Goal: Task Accomplishment & Management: Manage account settings

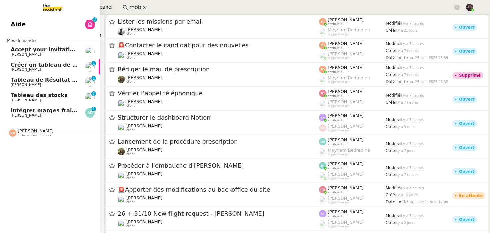
click at [35, 73] on link "Créer un tableau de bord gestion marge PAF Guillaume Farina 0 1 2 3 4 5 6 7 8 9" at bounding box center [50, 66] width 100 height 15
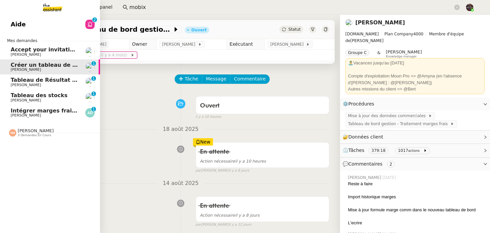
click at [61, 85] on span "[PERSON_NAME]" at bounding box center [44, 85] width 67 height 4
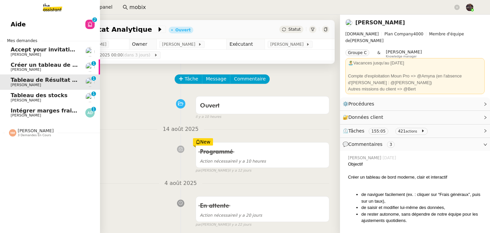
click at [52, 117] on span "Alyssa Dumeunier" at bounding box center [44, 115] width 67 height 4
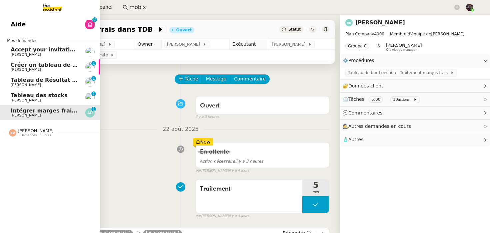
click at [56, 103] on link "Tableau des stocks Guillaume Farina 0 1 2 3 4 5 6 7 8 9" at bounding box center [50, 97] width 100 height 15
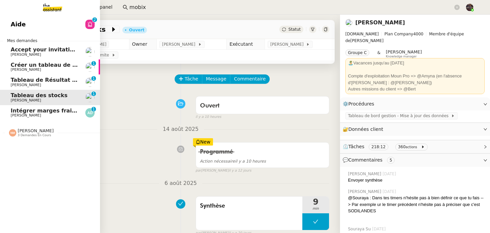
click at [59, 80] on span "Tableau de Résultat Analytique" at bounding box center [58, 80] width 94 height 6
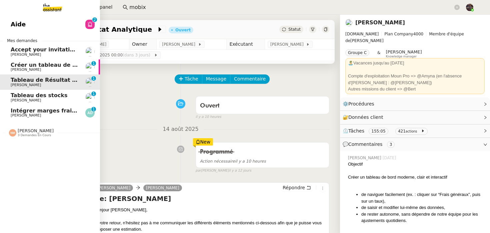
click at [56, 108] on span "Intégrer marges frais dans TDB" at bounding box center [58, 110] width 95 height 6
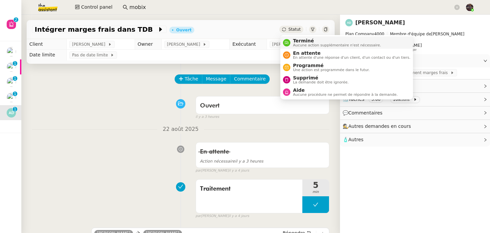
click at [299, 44] on span "Aucune action supplémentaire n'est nécessaire." at bounding box center [337, 45] width 88 height 4
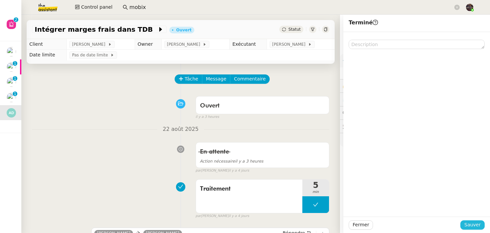
click at [476, 225] on span "Sauver" at bounding box center [473, 225] width 16 height 8
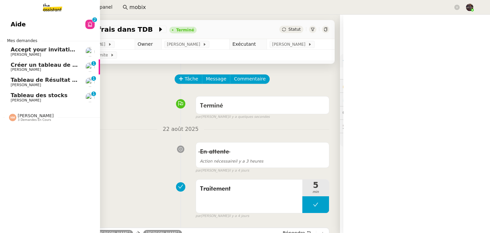
click at [15, 96] on span "Tableau des stocks" at bounding box center [39, 95] width 57 height 6
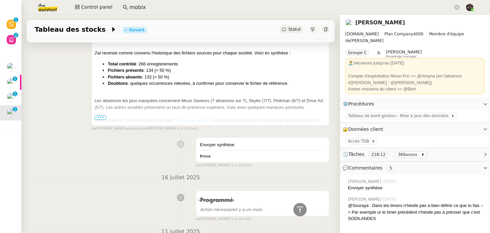
scroll to position [211, 0]
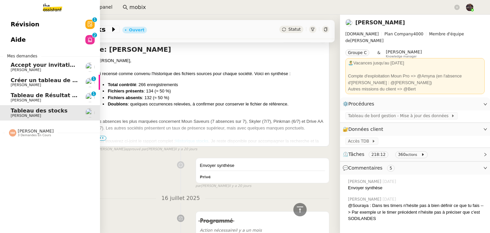
click at [35, 87] on span "[PERSON_NAME]" at bounding box center [26, 85] width 30 height 4
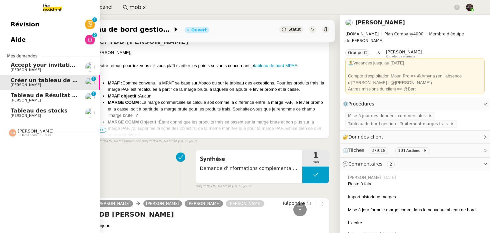
click at [35, 96] on span "Tableau de Résultat Analytique" at bounding box center [58, 95] width 94 height 6
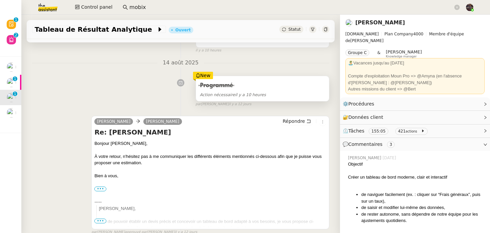
scroll to position [53, 0]
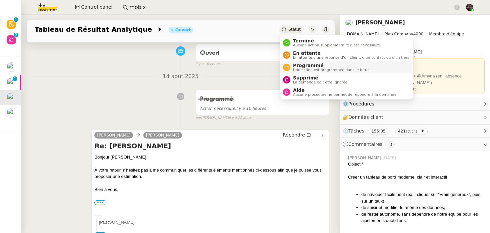
click at [294, 66] on span "Programmé" at bounding box center [331, 65] width 77 height 5
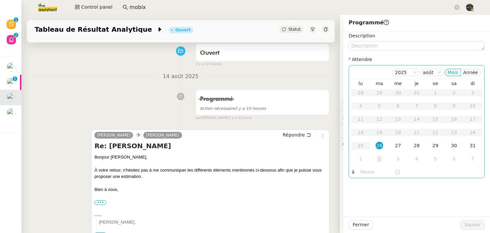
click at [381, 160] on div "2" at bounding box center [379, 158] width 7 height 7
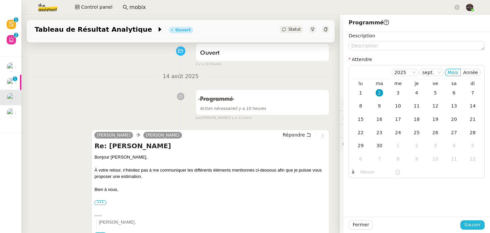
click at [475, 226] on span "Sauver" at bounding box center [473, 225] width 16 height 8
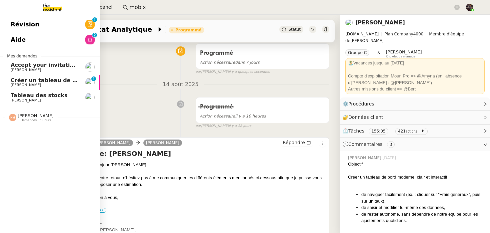
click at [49, 9] on img at bounding box center [47, 7] width 52 height 15
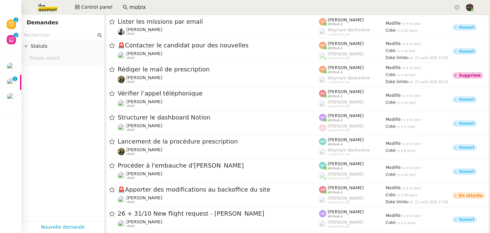
click at [152, 7] on input "mobix" at bounding box center [291, 7] width 324 height 9
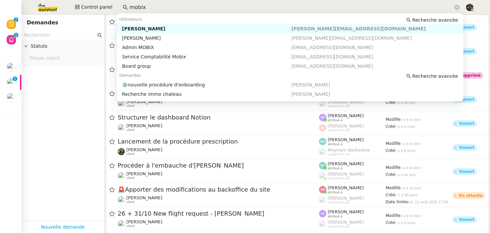
click at [152, 7] on input "mobix" at bounding box center [291, 7] width 324 height 9
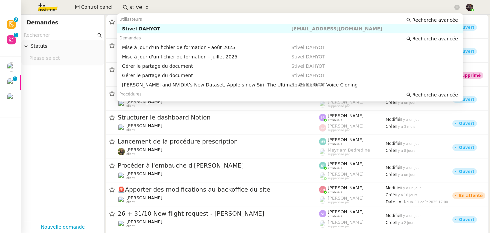
click at [140, 26] on div "Stivel DAHYOT" at bounding box center [206, 29] width 169 height 6
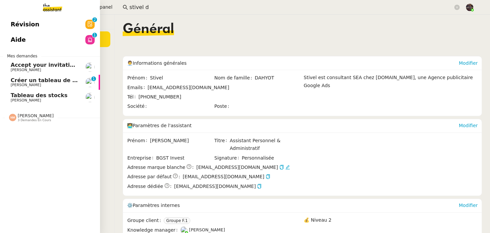
click at [12, 78] on span "Créer un tableau de bord gestion marge PAF" at bounding box center [78, 80] width 134 height 6
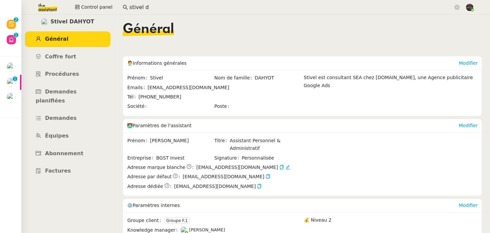
scroll to position [112, 0]
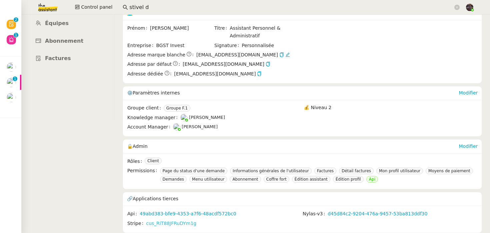
click at [162, 221] on link "cus_RiT88JFRuDYm1g" at bounding box center [171, 224] width 50 height 8
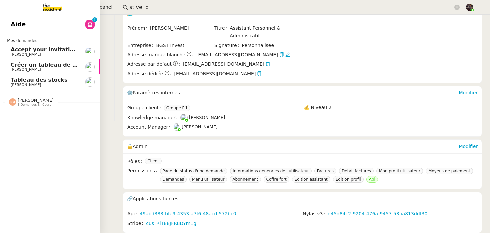
click at [51, 15] on div "Aide 0 1 2 3 4 5 6 7 8 9 Mes demandes Accept your invitation to join shared cal…" at bounding box center [50, 124] width 100 height 218
click at [55, 7] on img at bounding box center [47, 7] width 52 height 15
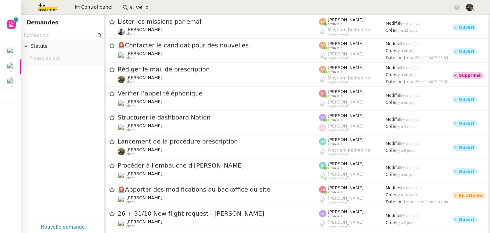
click at [145, 6] on input "stivel d" at bounding box center [291, 7] width 324 height 9
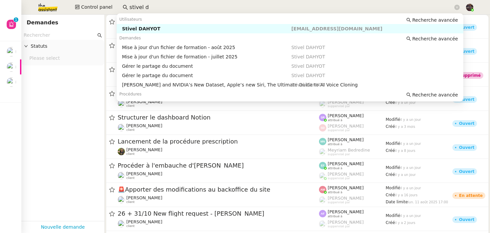
click at [145, 6] on input "stivel d" at bounding box center [291, 7] width 324 height 9
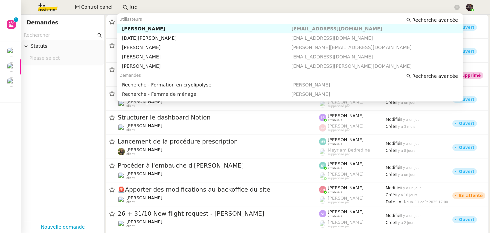
type input "lucie"
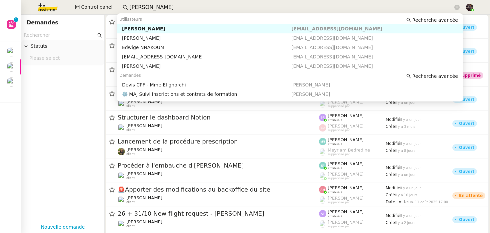
click at [135, 31] on div "Edwige Giron-Fleckinger" at bounding box center [206, 29] width 169 height 6
type input "edwige g"
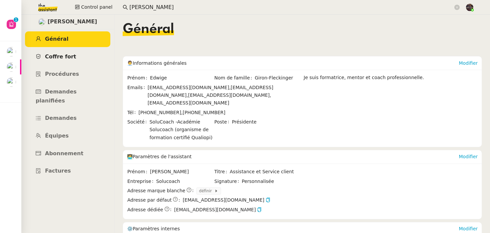
click at [81, 57] on link "Coffre fort" at bounding box center [67, 57] width 85 height 16
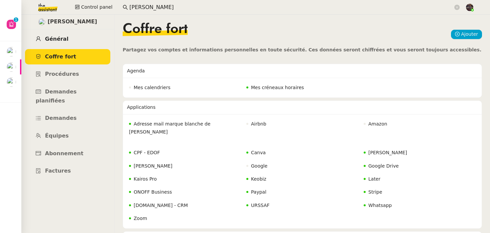
click at [81, 42] on link "Général" at bounding box center [67, 39] width 85 height 16
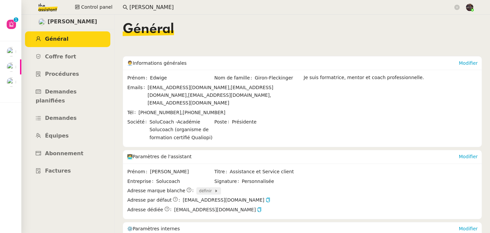
click at [199, 187] on span "définir" at bounding box center [206, 190] width 15 height 7
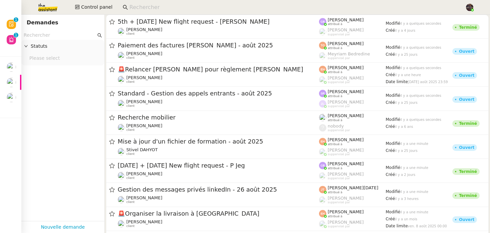
click at [142, 3] on input at bounding box center [293, 7] width 329 height 9
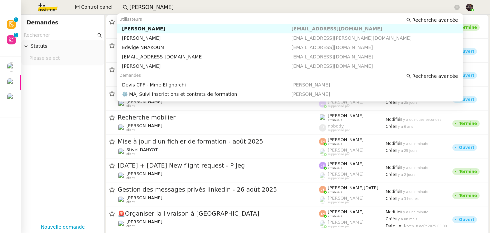
click at [139, 32] on nz-auto-option "Edwige Giron-Fleckinger edwige@solucoach.com" at bounding box center [290, 28] width 347 height 9
type input "edwige g"
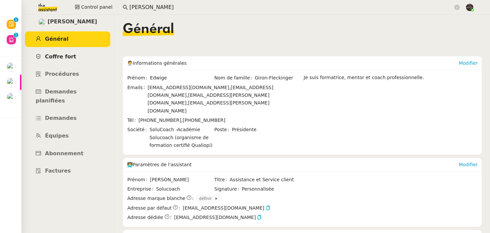
click at [64, 51] on link "Coffre fort" at bounding box center [67, 57] width 85 height 16
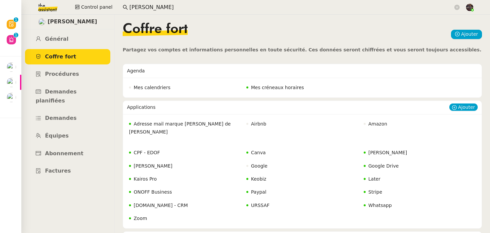
click at [179, 125] on span "Adresse mail marque [PERSON_NAME] de [PERSON_NAME]" at bounding box center [180, 127] width 102 height 13
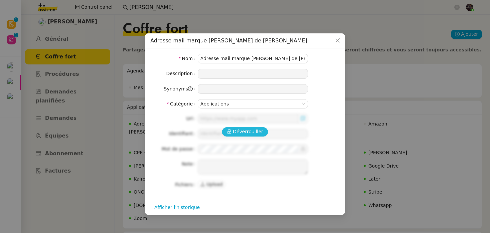
click at [238, 134] on span "Déverrouiller" at bounding box center [248, 132] width 30 height 8
type input "https://webmail.solucoach.com/"
type input "charlie@solucoach.com"
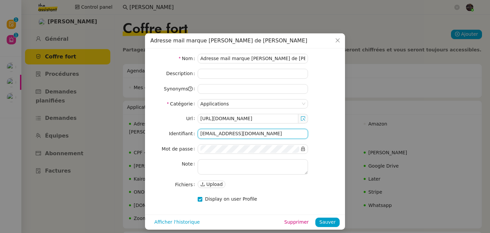
click at [235, 135] on input "charlie@solucoach.com" at bounding box center [253, 134] width 110 height 10
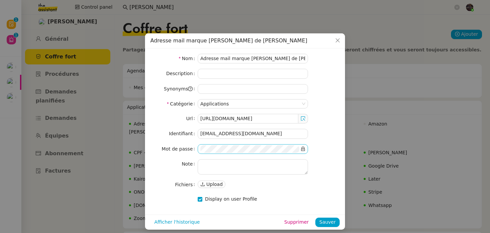
click at [304, 149] on icon at bounding box center [304, 149] width 4 height 4
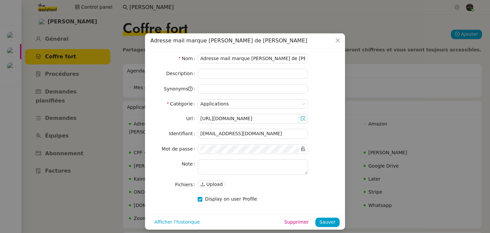
click at [306, 116] on span at bounding box center [304, 119] width 10 height 10
click at [302, 121] on span at bounding box center [304, 119] width 10 height 10
click at [303, 119] on icon at bounding box center [303, 118] width 5 height 5
click at [226, 139] on div "Url https://webmail.solucoach.com/ Identifiant charlie@solucoach.com Mot de pas…" at bounding box center [244, 151] width 189 height 75
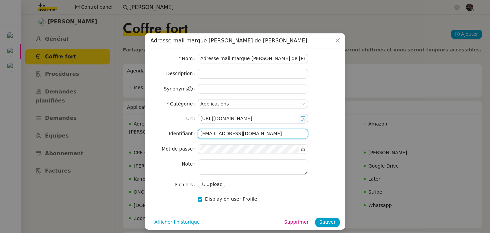
click at [227, 135] on input "charlie@solucoach.com" at bounding box center [253, 134] width 110 height 10
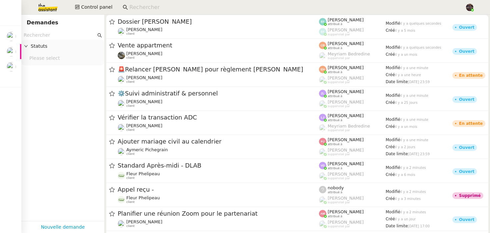
click at [137, 5] on input at bounding box center [293, 7] width 329 height 9
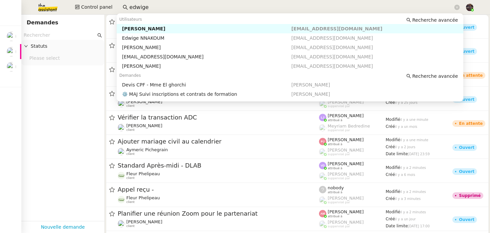
click at [163, 27] on div "[PERSON_NAME]" at bounding box center [206, 29] width 169 height 6
type input "edwige"
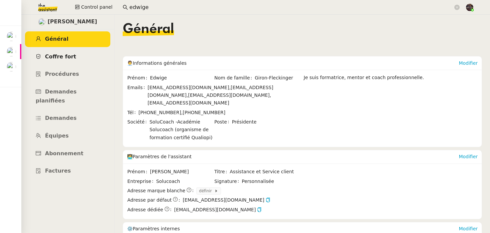
click at [86, 58] on link "Coffre fort" at bounding box center [67, 57] width 85 height 16
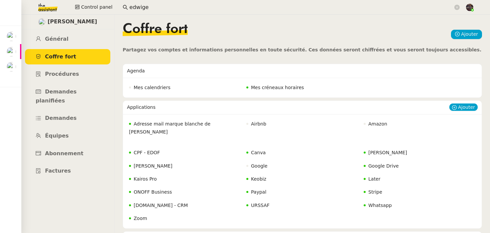
click at [164, 121] on span "Adresse mail marque [PERSON_NAME] de [PERSON_NAME]" at bounding box center [169, 127] width 81 height 13
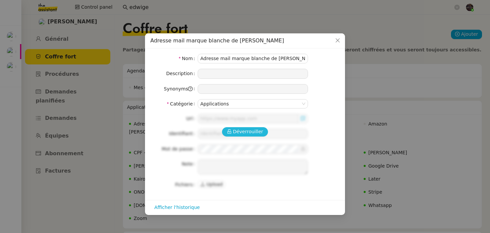
click at [243, 131] on span "Déverrouiller" at bounding box center [248, 132] width 30 height 8
type input "https://webmail.solucoach.com/"
type input "charlie@solucoach.com"
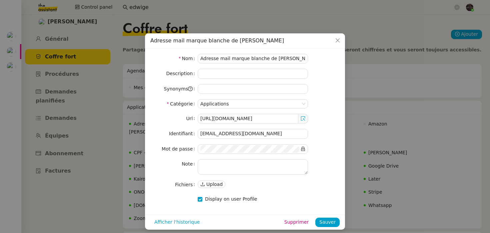
click at [304, 122] on span at bounding box center [304, 119] width 10 height 10
click at [304, 119] on icon at bounding box center [303, 118] width 4 height 4
click at [231, 134] on input "charlie@solucoach.com" at bounding box center [253, 134] width 110 height 10
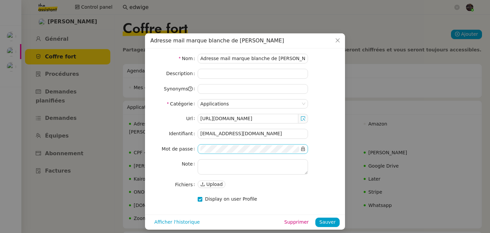
click at [302, 149] on icon at bounding box center [303, 148] width 5 height 5
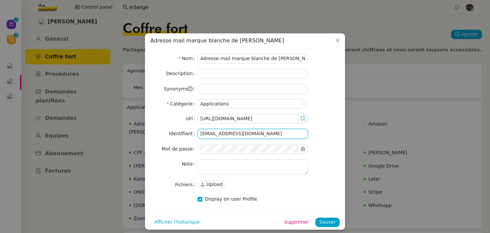
click at [227, 134] on input "charlie@solucoach.com" at bounding box center [253, 134] width 110 height 10
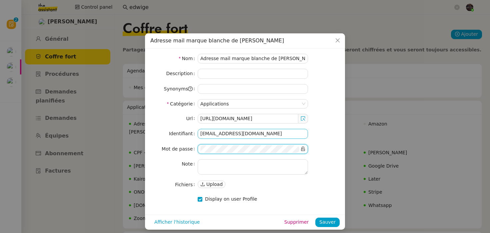
scroll to position [5, 0]
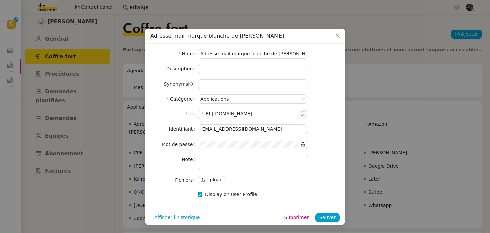
click at [345, 37] on nz-modal-container "Adresse mail marque blanche de Charlie Nom Adresse mail marque blanche de Charl…" at bounding box center [245, 116] width 490 height 233
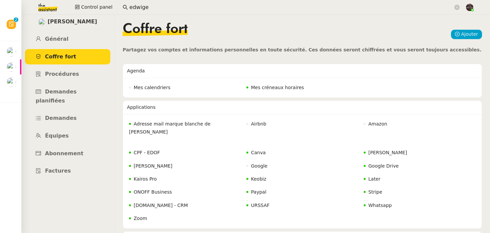
click at [43, 12] on img at bounding box center [43, 7] width 52 height 15
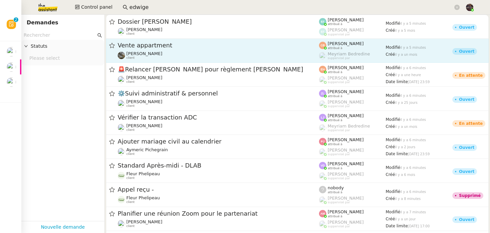
click at [209, 62] on link "Vente appartment Isabelle Faure client Coralie Bordas attribué à Meyriam Bedred…" at bounding box center [297, 51] width 383 height 24
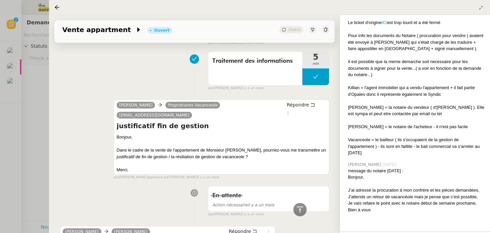
scroll to position [734, 0]
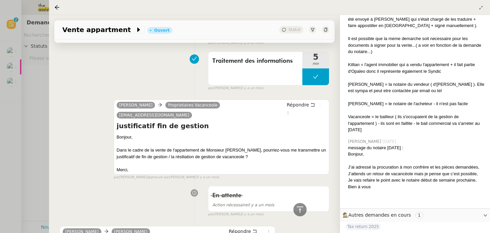
click at [17, 98] on div at bounding box center [245, 116] width 490 height 233
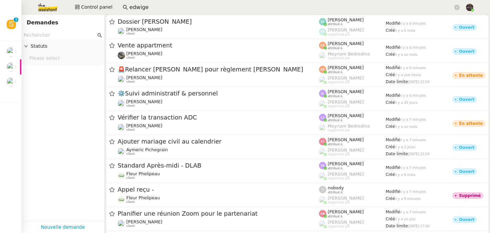
click at [132, 4] on input "edwige" at bounding box center [291, 7] width 324 height 9
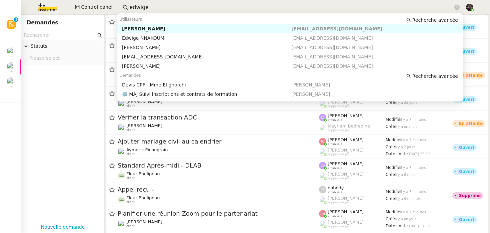
click at [162, 25] on nz-auto-option "Edwige Giron-Fleckinger edwige@solucoach.com" at bounding box center [290, 28] width 347 height 9
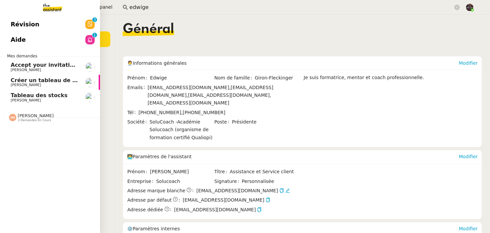
click at [34, 22] on span "Révision" at bounding box center [25, 24] width 29 height 10
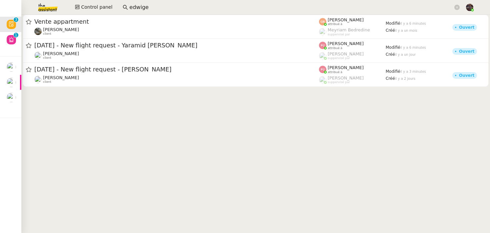
click at [176, 131] on cdk-virtual-scroll-viewport "Vente appartment Isabelle Faure client Coralie Bordas attribué à Meyriam Bedred…" at bounding box center [255, 124] width 469 height 218
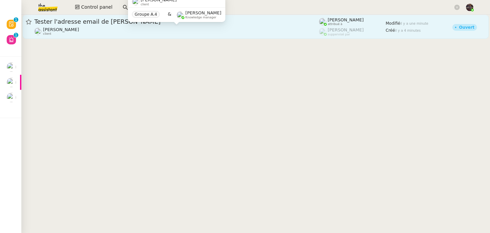
click at [79, 28] on span "[PERSON_NAME]" at bounding box center [61, 29] width 36 height 5
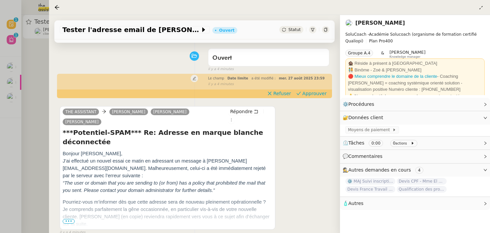
scroll to position [54, 0]
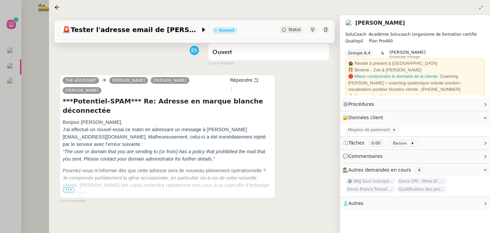
click at [69, 205] on div "Tâche Message Commentaire Veuillez patienter une erreur s'est produite 👌👌👌 mess…" at bounding box center [194, 126] width 291 height 233
click at [67, 187] on span "•••" at bounding box center [69, 189] width 12 height 5
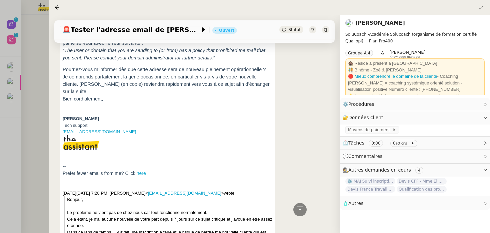
scroll to position [0, 0]
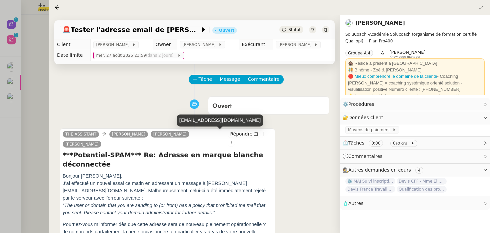
click at [201, 118] on div "[EMAIL_ADDRESS][DOMAIN_NAME]" at bounding box center [220, 120] width 87 height 12
copy div "[EMAIL_ADDRESS][DOMAIN_NAME]"
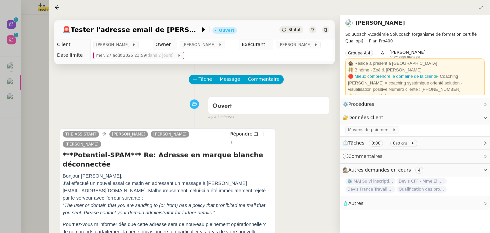
click at [27, 70] on div at bounding box center [245, 116] width 490 height 233
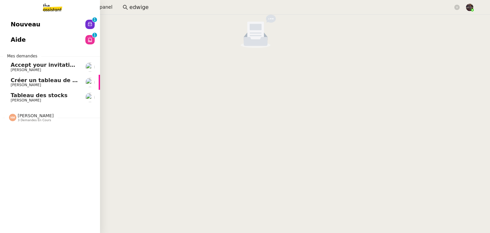
click at [15, 20] on span "Nouveau" at bounding box center [26, 24] width 30 height 10
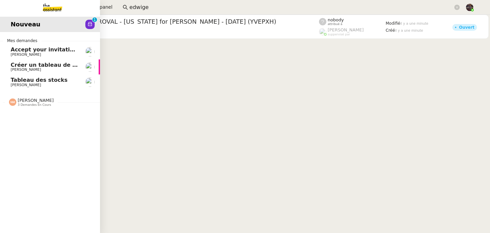
click at [30, 18] on link "Nouveau 0 1 2 3 4 5 6 7 8 9" at bounding box center [50, 24] width 100 height 15
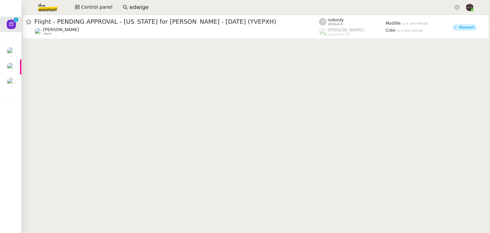
click at [96, 51] on cdk-virtual-scroll-viewport "Flight - PENDING APPROVAL - New York for Ian ROGERS - 13 Sep, 2025 (YVEPXH) Ale…" at bounding box center [255, 124] width 469 height 218
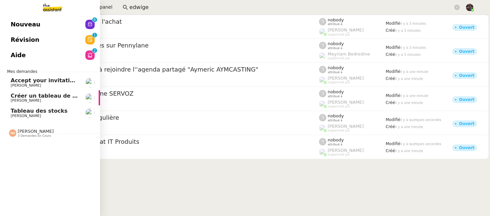
click at [17, 20] on span "Nouveau" at bounding box center [26, 24] width 30 height 10
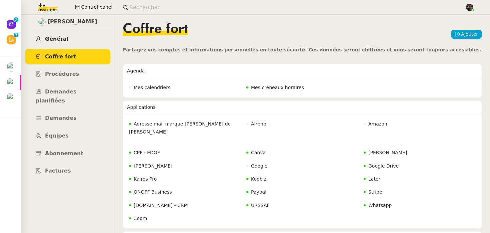
click at [84, 40] on link "Général" at bounding box center [67, 39] width 85 height 16
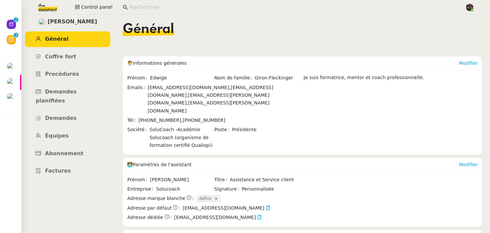
click at [199, 195] on span "définir" at bounding box center [206, 198] width 15 height 7
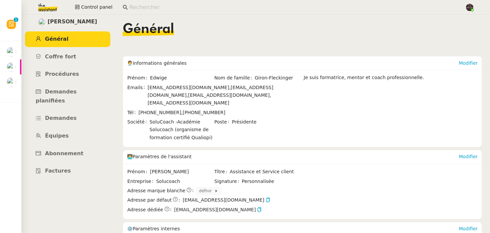
click at [262, 187] on span "définir" at bounding box center [248, 191] width 104 height 8
click at [253, 187] on span "définir" at bounding box center [248, 191] width 104 height 8
click at [280, 188] on icon "button" at bounding box center [282, 190] width 5 height 5
click at [280, 188] on icon "button" at bounding box center [282, 190] width 4 height 5
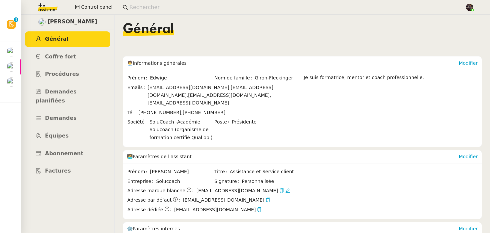
click at [52, 5] on img at bounding box center [43, 7] width 52 height 15
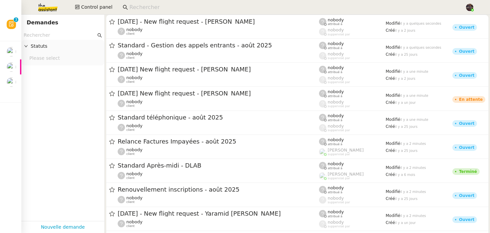
click at [52, 39] on nz-input-group at bounding box center [62, 35] width 83 height 9
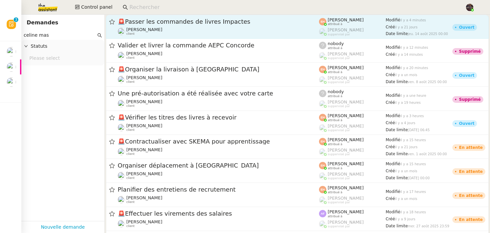
type input "celine mas"
click at [187, 24] on span "🚨 Passer les commandes de livres Impactes" at bounding box center [219, 22] width 202 height 6
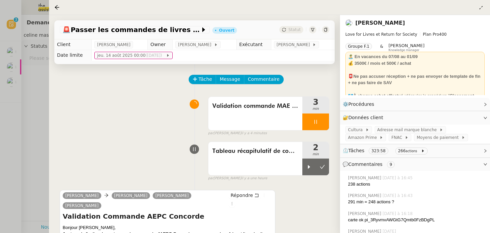
click at [377, 23] on link "[PERSON_NAME]" at bounding box center [381, 23] width 50 height 6
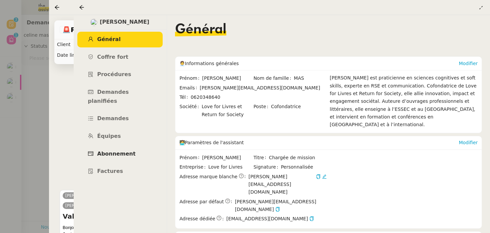
click at [112, 150] on span "Abonnement" at bounding box center [116, 153] width 38 height 6
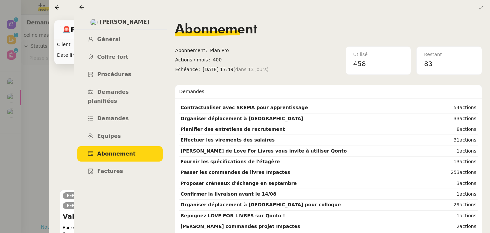
click at [36, 77] on div at bounding box center [245, 116] width 490 height 233
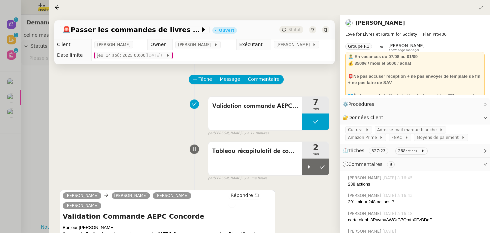
click at [36, 77] on div at bounding box center [245, 116] width 490 height 233
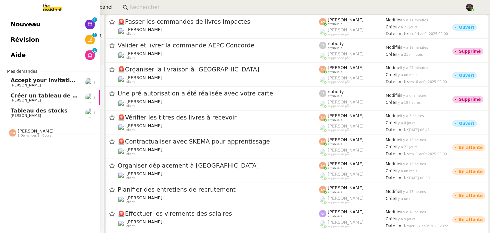
click at [6, 95] on link "Créer un tableau de bord gestion marge PAF Guillaume Farina" at bounding box center [50, 97] width 100 height 15
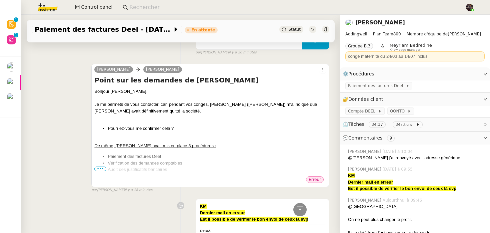
scroll to position [252, 0]
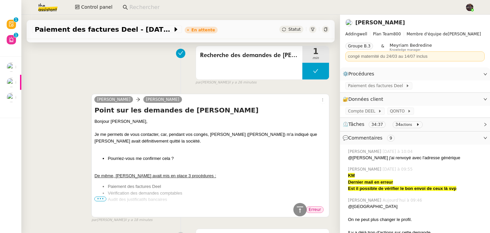
click at [369, 22] on link "[PERSON_NAME]" at bounding box center [381, 22] width 50 height 6
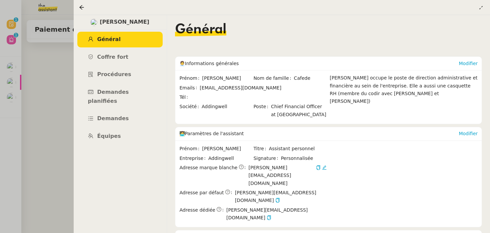
click at [40, 123] on div at bounding box center [245, 116] width 490 height 233
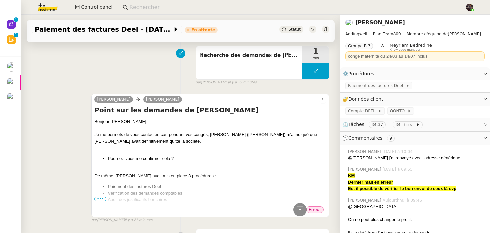
click at [179, 5] on input at bounding box center [293, 7] width 329 height 9
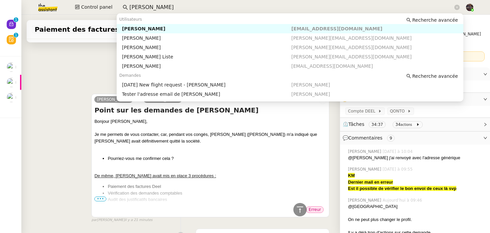
type input "[PERSON_NAME]"
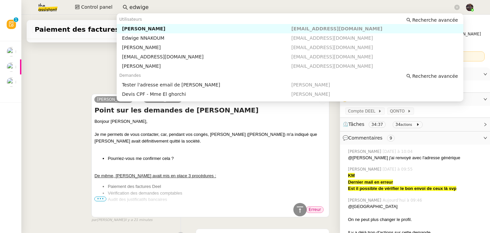
click at [139, 27] on div "[PERSON_NAME]" at bounding box center [206, 29] width 169 height 6
type input "edwige"
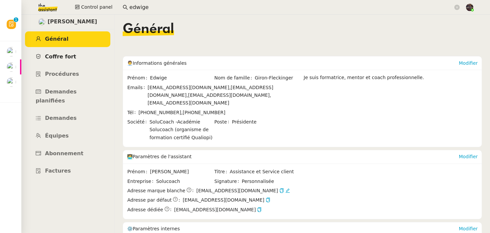
click at [58, 54] on span "Coffre fort" at bounding box center [60, 56] width 31 height 6
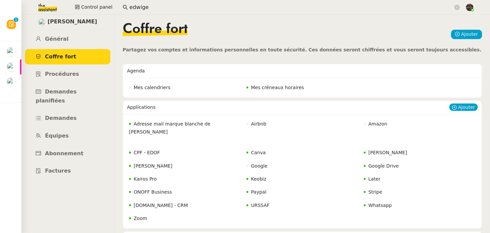
click at [160, 122] on span "Adresse mail marque blanche de [PERSON_NAME]" at bounding box center [169, 127] width 81 height 13
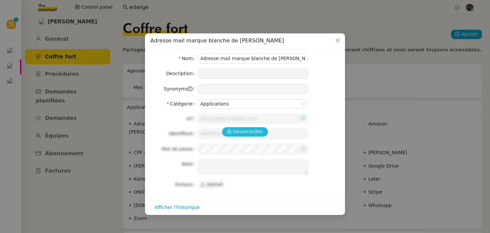
click at [235, 130] on span "Déverrouiller" at bounding box center [248, 132] width 30 height 8
type input "[URL][DOMAIN_NAME]"
type input "[EMAIL_ADDRESS][DOMAIN_NAME]"
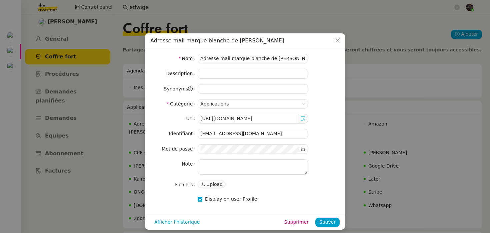
click at [305, 120] on icon at bounding box center [303, 118] width 4 height 4
click at [301, 150] on icon at bounding box center [303, 148] width 5 height 5
click at [137, 38] on nz-modal-container "Adresse mail marque blanche de Charlie Nom Adresse mail marque blanche de Charl…" at bounding box center [245, 116] width 490 height 233
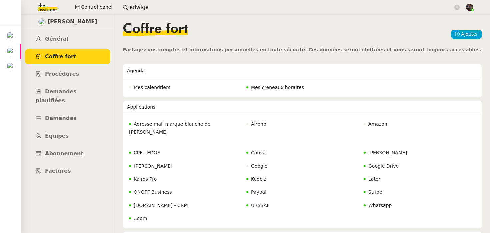
click at [21, 62] on ul "Général Coffre fort Procédures Demandes planifiées Demandes Équipes Abonnement …" at bounding box center [67, 104] width 93 height 147
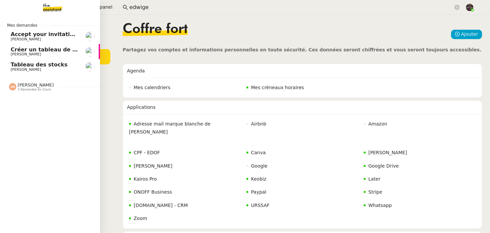
click at [8, 63] on link "Tableau des stocks Guillaume Farina" at bounding box center [50, 66] width 100 height 15
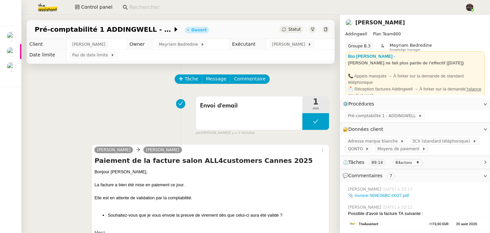
click at [372, 21] on link "[PERSON_NAME]" at bounding box center [381, 22] width 50 height 6
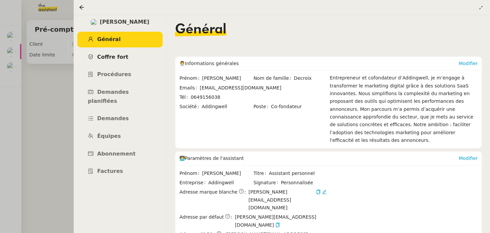
click at [138, 54] on link "Coffre fort" at bounding box center [119, 57] width 85 height 16
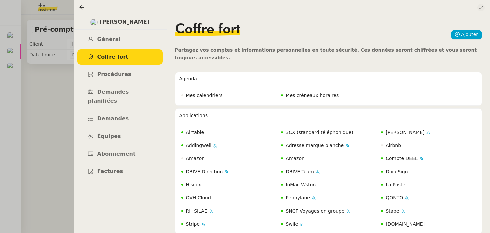
click at [483, 7] on icon at bounding box center [481, 8] width 4 height 4
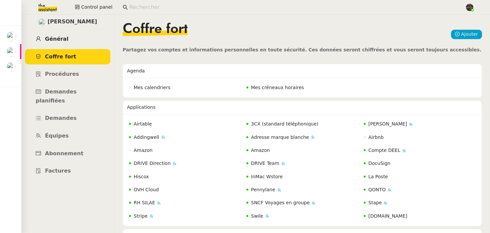
click at [74, 42] on link "Général" at bounding box center [67, 39] width 85 height 16
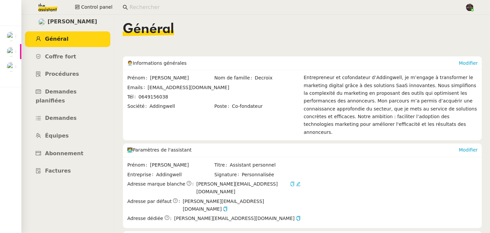
click at [290, 181] on icon "button" at bounding box center [292, 183] width 5 height 5
click at [73, 60] on link "Coffre fort" at bounding box center [67, 57] width 85 height 16
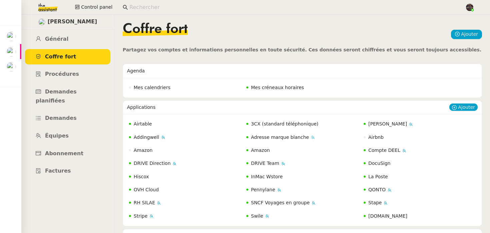
click at [280, 136] on span "Adresse marque blanche" at bounding box center [280, 136] width 58 height 5
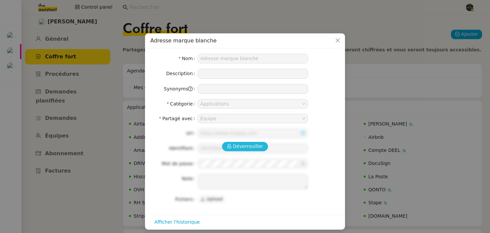
click at [253, 143] on span "Déverrouiller" at bounding box center [248, 146] width 30 height 8
type input "camille@addingwell.com"
type textarea "double authentification avec le code Gmail reçu sur le 07 57 93 39 49 tel group…"
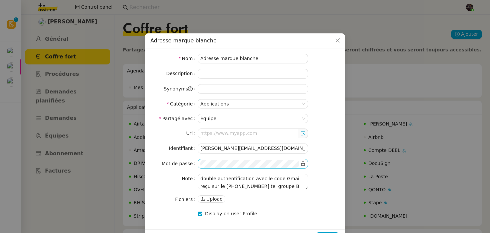
click at [304, 164] on icon at bounding box center [303, 163] width 5 height 5
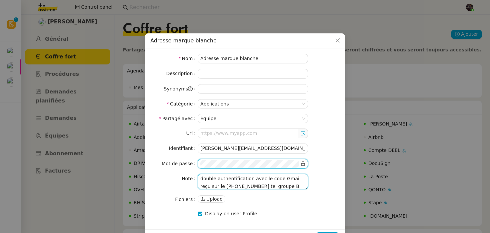
click at [216, 186] on textarea "double authentification avec le code Gmail reçu sur le 07 57 93 39 49 tel group…" at bounding box center [253, 181] width 110 height 15
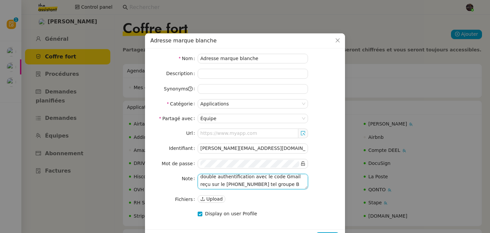
drag, startPoint x: 216, startPoint y: 186, endPoint x: 242, endPoint y: 185, distance: 26.7
click at [242, 185] on textarea "double authentification avec le code Gmail reçu sur le 07 57 93 39 49 tel group…" at bounding box center [253, 181] width 110 height 15
click at [215, 183] on textarea "double authentification avec le code Gmail reçu sur le 07 57 93 39 49 tel group…" at bounding box center [253, 181] width 110 height 15
drag, startPoint x: 215, startPoint y: 183, endPoint x: 243, endPoint y: 183, distance: 28.7
click at [243, 183] on textarea "double authentification avec le code Gmail reçu sur le 07 57 93 39 49 tel group…" at bounding box center [253, 181] width 110 height 15
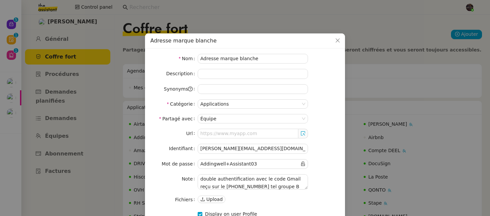
scroll to position [2, 0]
click at [63, 37] on nz-modal-container "Adresse marque blanche Nom Adresse marque blanche Description Synonyms Catégori…" at bounding box center [245, 108] width 490 height 216
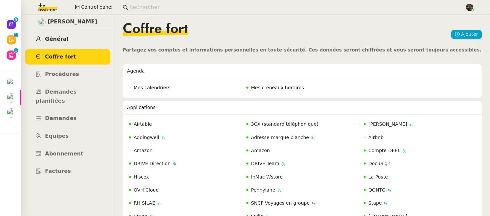
click at [58, 37] on span "Général" at bounding box center [56, 39] width 23 height 6
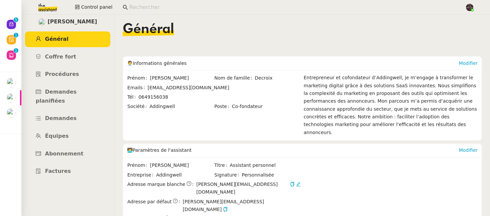
click at [45, 24] on div "[PERSON_NAME]" at bounding box center [67, 22] width 93 height 15
click at [404, 61] on div "🧑‍💼 Informations générales" at bounding box center [293, 62] width 332 height 13
click at [471, 62] on link "Modifier" at bounding box center [468, 62] width 19 height 5
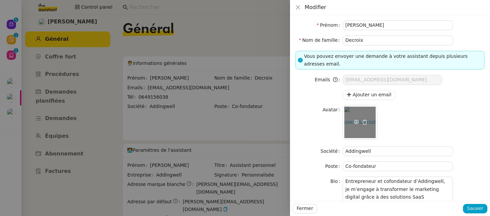
click at [354, 123] on icon at bounding box center [356, 121] width 5 height 5
click at [187, 29] on div at bounding box center [245, 108] width 490 height 216
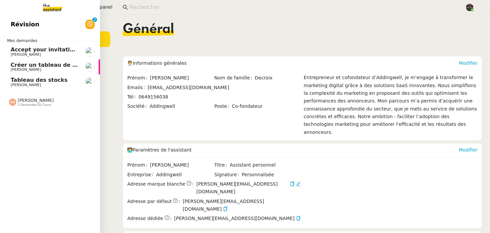
click at [17, 55] on span "[PERSON_NAME]" at bounding box center [26, 54] width 30 height 4
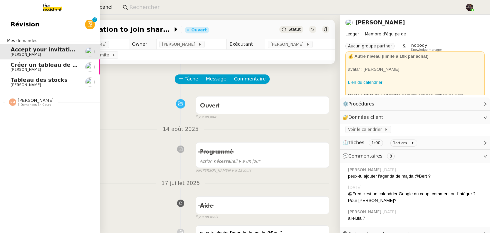
click at [62, 6] on img at bounding box center [47, 7] width 52 height 15
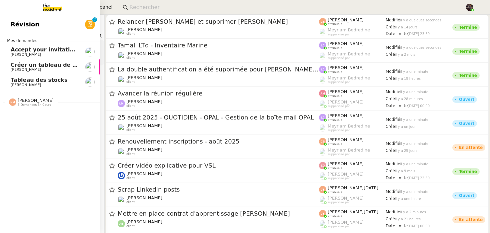
click at [16, 67] on span "Créer un tableau de bord gestion marge PAF" at bounding box center [78, 65] width 134 height 6
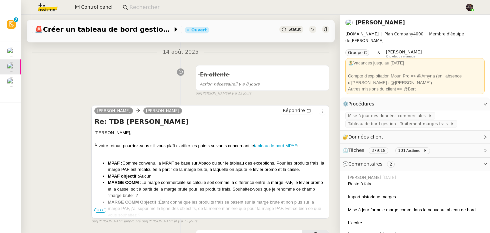
scroll to position [171, 0]
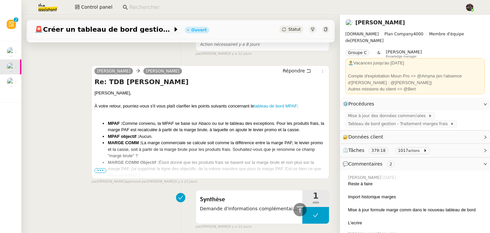
click at [71, 159] on div "camille Guillaume Farina Répondre Re: TDB Marge BRUTE Guillaume, À votre retour…" at bounding box center [181, 121] width 298 height 125
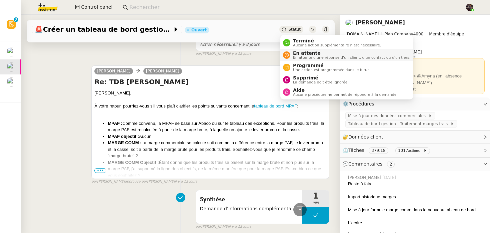
click at [303, 52] on span "En attente" at bounding box center [351, 52] width 117 height 5
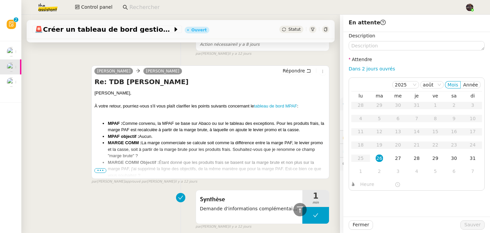
click at [381, 65] on div "Dans 2 jours ouvrés" at bounding box center [417, 69] width 136 height 8
click at [381, 67] on link "Dans 2 jours ouvrés" at bounding box center [372, 68] width 46 height 5
type input "07:00"
click at [475, 215] on span "Sauver" at bounding box center [473, 225] width 16 height 8
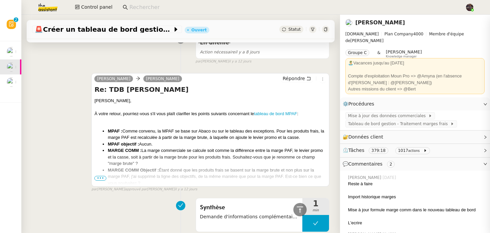
scroll to position [178, 0]
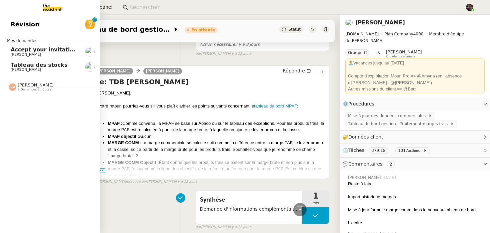
click at [37, 71] on span "[PERSON_NAME]" at bounding box center [26, 69] width 30 height 4
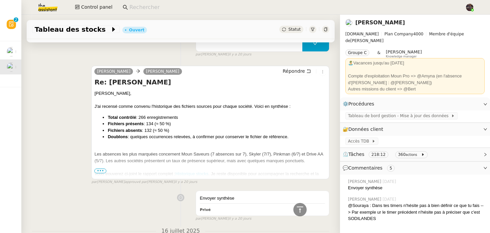
click at [149, 7] on input at bounding box center [293, 7] width 329 height 9
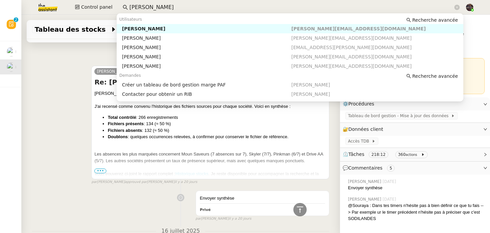
click at [159, 30] on div "[PERSON_NAME]" at bounding box center [206, 29] width 169 height 6
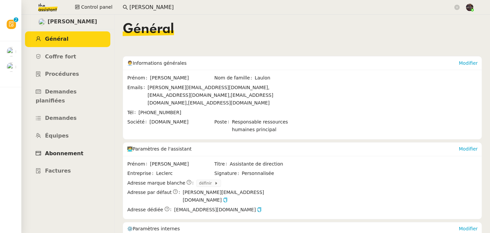
click at [55, 149] on link "Abonnement" at bounding box center [67, 154] width 85 height 16
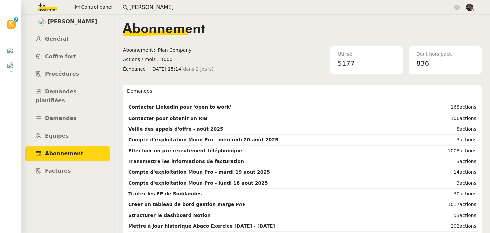
click at [281, 78] on nz-content "Abonnement Abonnement Plan Company Actions / mois 4000 Échéance jeu. 28 août 20…" at bounding box center [303, 124] width 360 height 218
click at [156, 9] on input "lydie" at bounding box center [291, 7] width 324 height 9
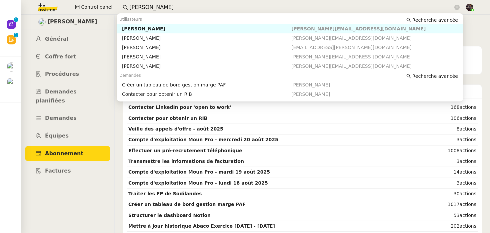
click at [156, 9] on input "lydie" at bounding box center [291, 7] width 324 height 9
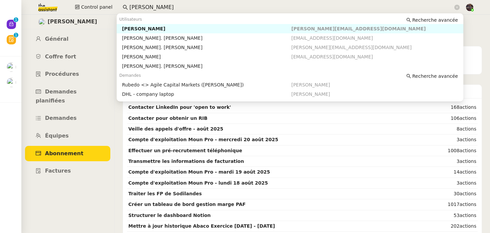
click at [160, 28] on div "Alex Stevens" at bounding box center [206, 29] width 169 height 6
type input "alex ste"
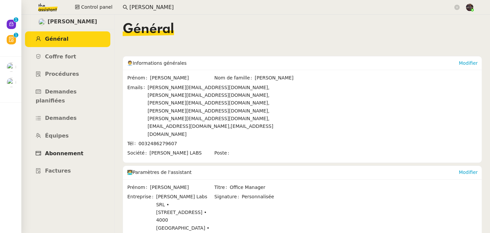
click at [58, 150] on span "Abonnement" at bounding box center [64, 153] width 38 height 6
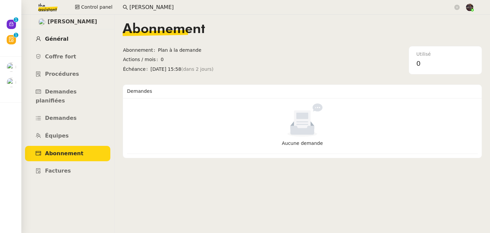
click at [61, 37] on span "Général" at bounding box center [56, 39] width 23 height 6
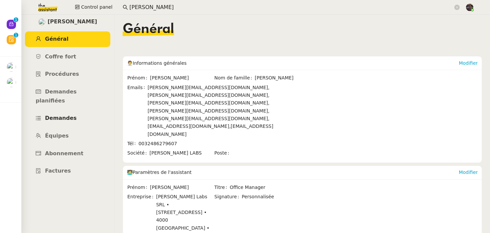
click at [68, 110] on link "Demandes" at bounding box center [67, 118] width 85 height 16
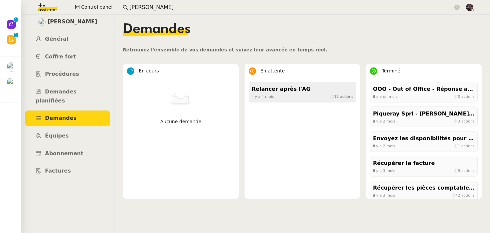
click at [292, 91] on div "Relancer après l'AG" at bounding box center [303, 89] width 102 height 9
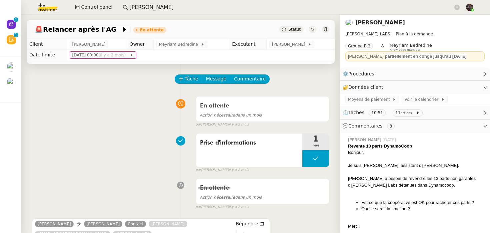
click at [370, 25] on link "Alex Stevens" at bounding box center [381, 22] width 50 height 6
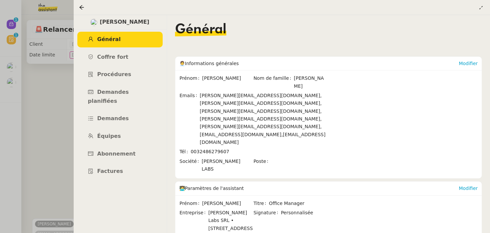
click at [483, 0] on nz-page-header at bounding box center [282, 7] width 417 height 15
click at [482, 5] on button at bounding box center [481, 7] width 7 height 7
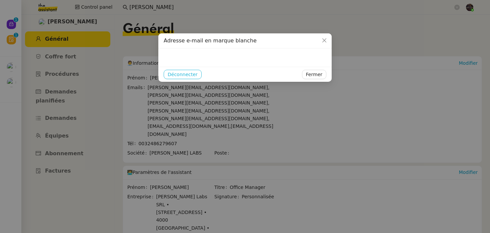
click at [198, 74] on button "Déconnecter" at bounding box center [183, 74] width 38 height 9
click at [197, 59] on span "Ok" at bounding box center [197, 56] width 6 height 7
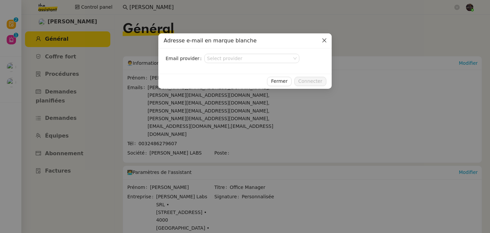
click at [325, 42] on icon "Close" at bounding box center [324, 40] width 5 height 5
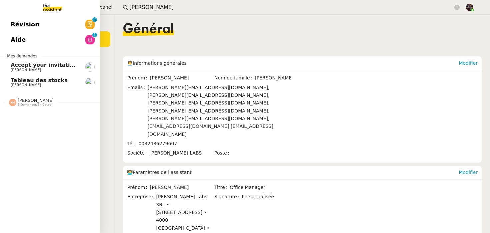
click at [9, 24] on link "Révision 0 1 2 3 4 5 6 7 8 9" at bounding box center [50, 24] width 100 height 15
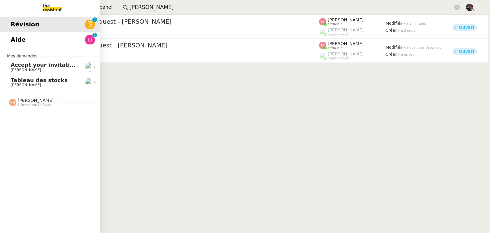
click at [22, 39] on span "Aide" at bounding box center [18, 40] width 15 height 10
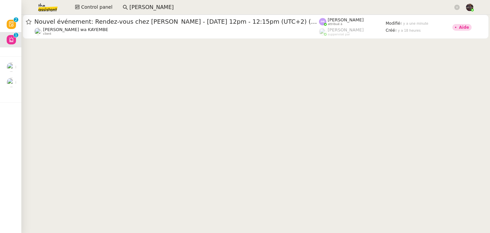
click at [39, 1] on img at bounding box center [43, 7] width 52 height 15
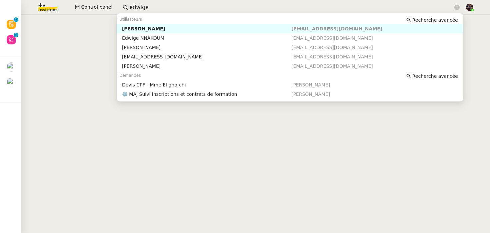
click at [130, 7] on input "edwige" at bounding box center [291, 7] width 324 height 9
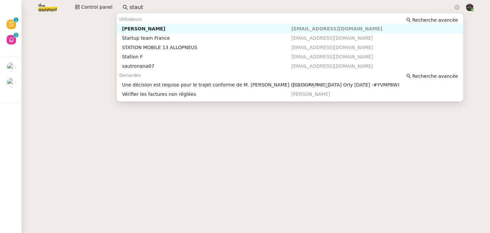
type input "stauta"
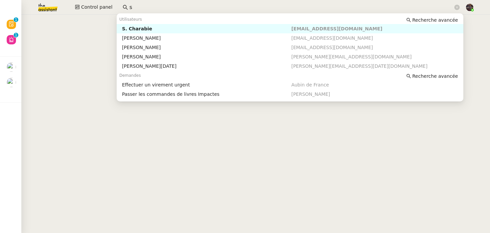
click at [148, 9] on input "s" at bounding box center [291, 7] width 324 height 9
paste input "[PERSON_NAME]"
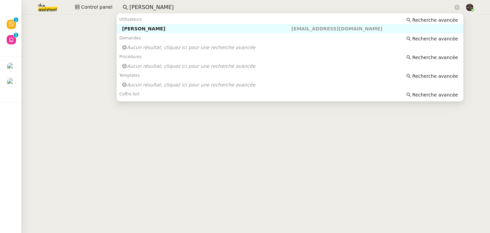
click at [151, 28] on div "[PERSON_NAME]" at bounding box center [206, 29] width 169 height 6
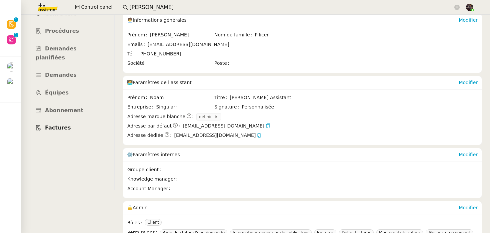
scroll to position [95, 0]
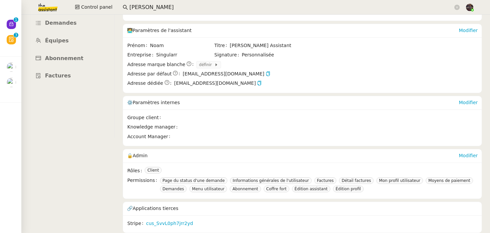
click at [166, 8] on input "[PERSON_NAME]" at bounding box center [291, 7] width 324 height 9
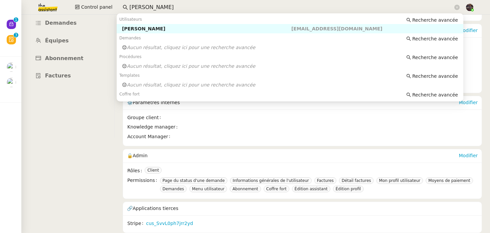
click at [166, 8] on input "[PERSON_NAME]" at bounding box center [291, 7] width 324 height 9
paste input "storvatt"
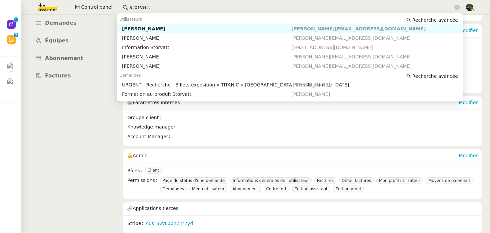
click at [154, 29] on div "[PERSON_NAME]" at bounding box center [206, 29] width 169 height 6
type input "storvatt"
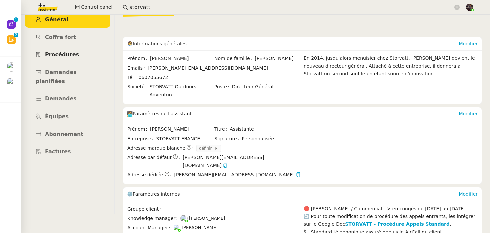
scroll to position [23, 0]
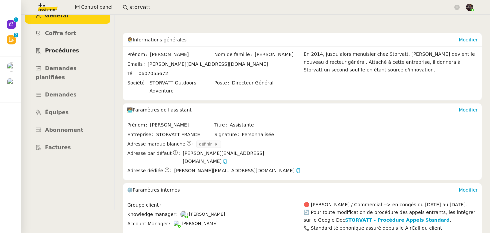
click at [61, 50] on span "Procédures" at bounding box center [62, 50] width 34 height 6
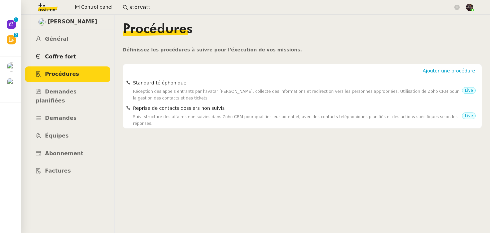
click at [65, 54] on span "Coffre fort" at bounding box center [60, 56] width 31 height 6
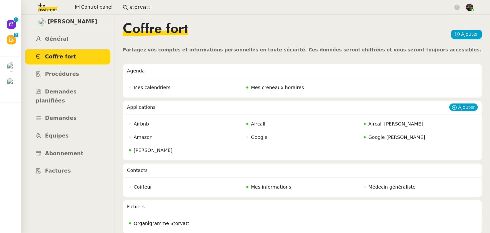
click at [259, 124] on span "Aircall" at bounding box center [258, 123] width 14 height 5
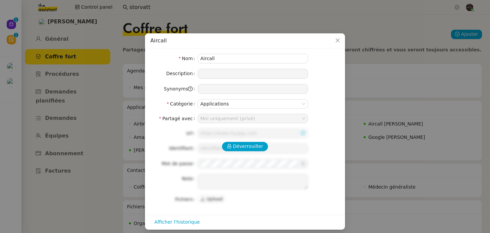
click at [402, 142] on nz-modal-container "Aircall Nom Aircall Description Synonyms Catégorie Applications Partagé avec Mo…" at bounding box center [245, 116] width 490 height 233
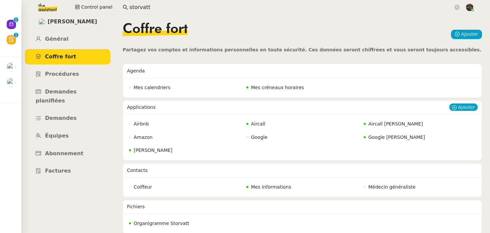
click at [379, 125] on span "Aircall [PERSON_NAME]" at bounding box center [396, 123] width 55 height 5
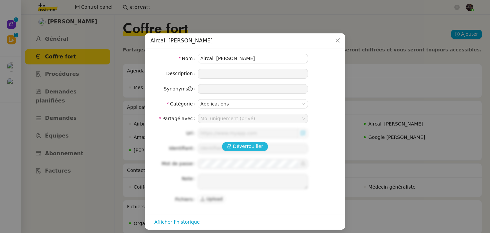
click at [240, 146] on span "Déverrouiller" at bounding box center [248, 146] width 30 height 8
type input "[URL][DOMAIN_NAME]"
type input "[PERSON_NAME][EMAIL_ADDRESS][DOMAIN_NAME]"
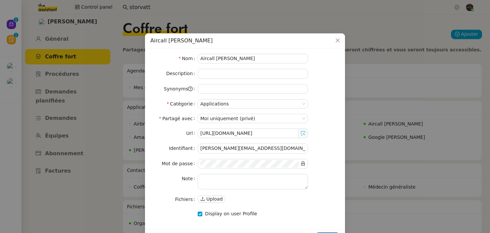
click at [303, 134] on icon at bounding box center [303, 133] width 5 height 5
click at [258, 150] on input "[PERSON_NAME][EMAIL_ADDRESS][DOMAIN_NAME]" at bounding box center [253, 148] width 110 height 10
click at [302, 165] on icon at bounding box center [303, 163] width 5 height 5
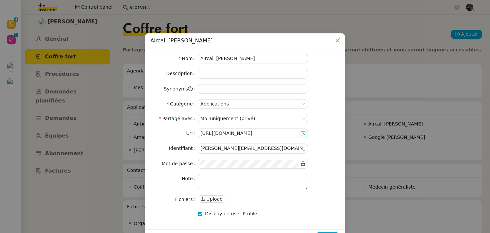
click at [108, 26] on nz-modal-container "Aircall [PERSON_NAME] Nom Aircall [PERSON_NAME] Description Synonyms Catégorie …" at bounding box center [245, 116] width 490 height 233
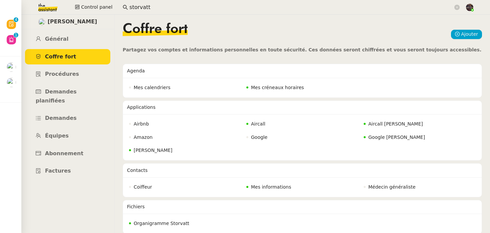
click at [133, 10] on input "storvatt" at bounding box center [291, 7] width 324 height 9
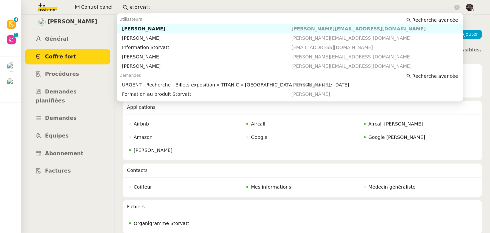
click at [133, 10] on input "storvatt" at bounding box center [291, 7] width 324 height 9
